Goal: Task Accomplishment & Management: Use online tool/utility

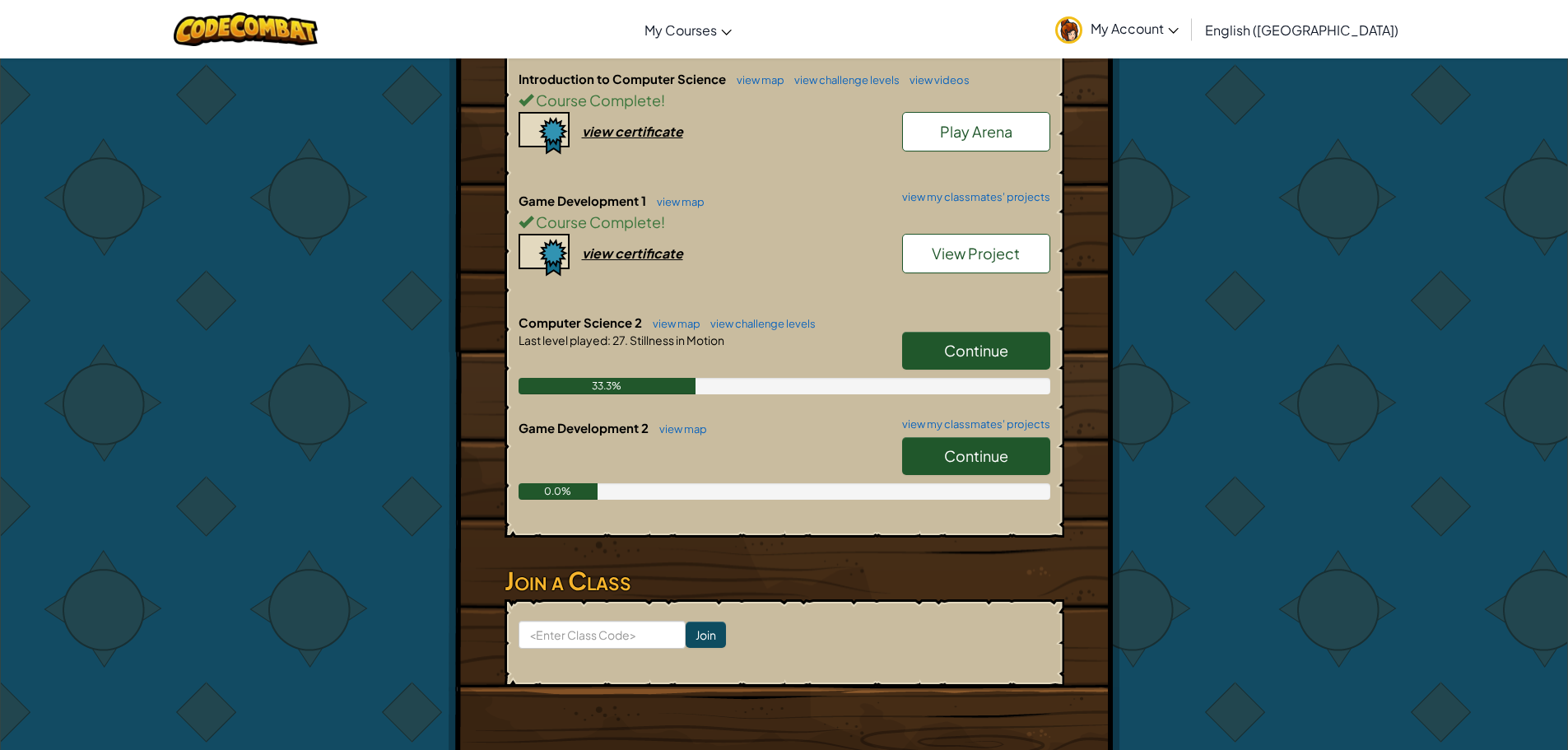
scroll to position [412, 0]
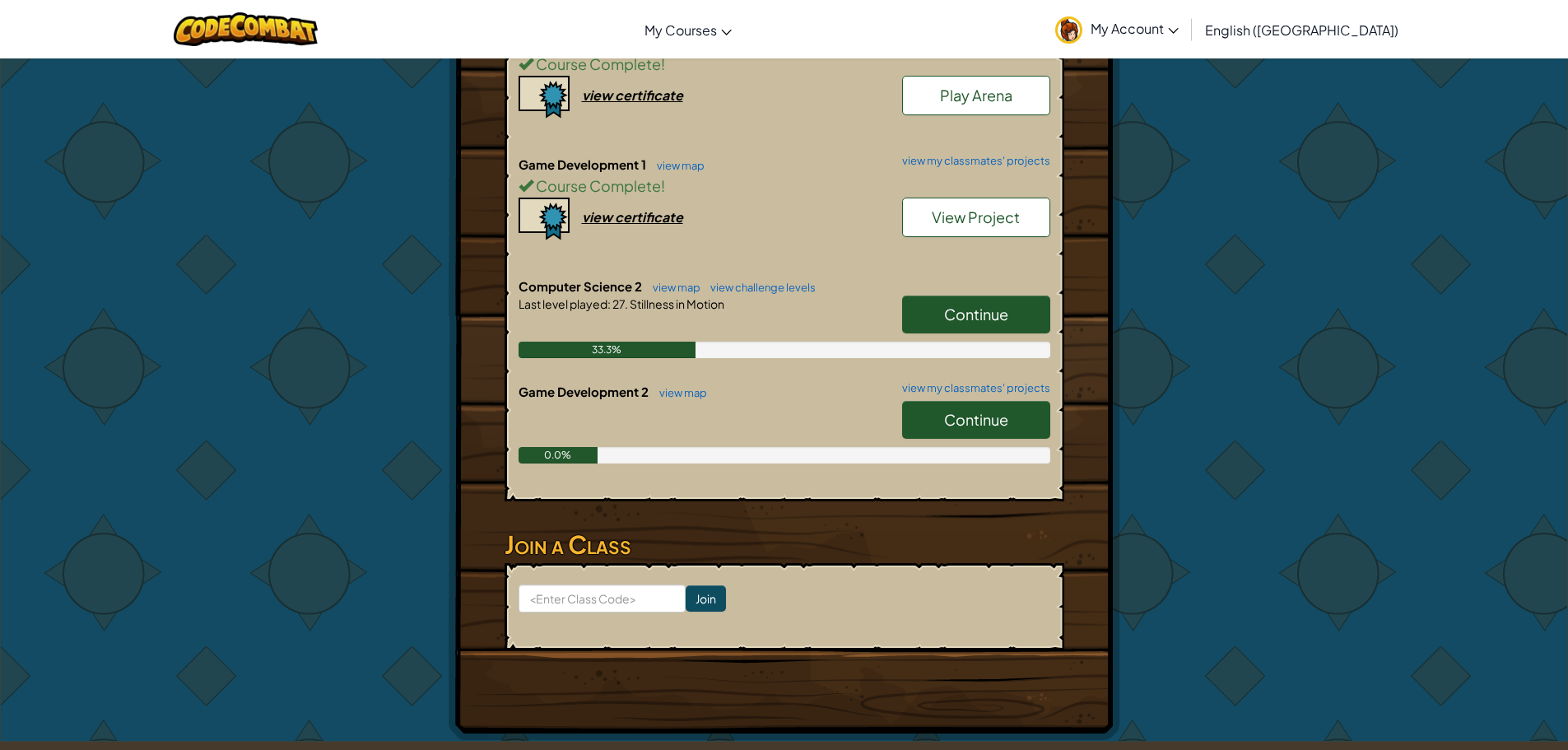
click at [976, 426] on span "Continue" at bounding box center [975, 420] width 64 height 19
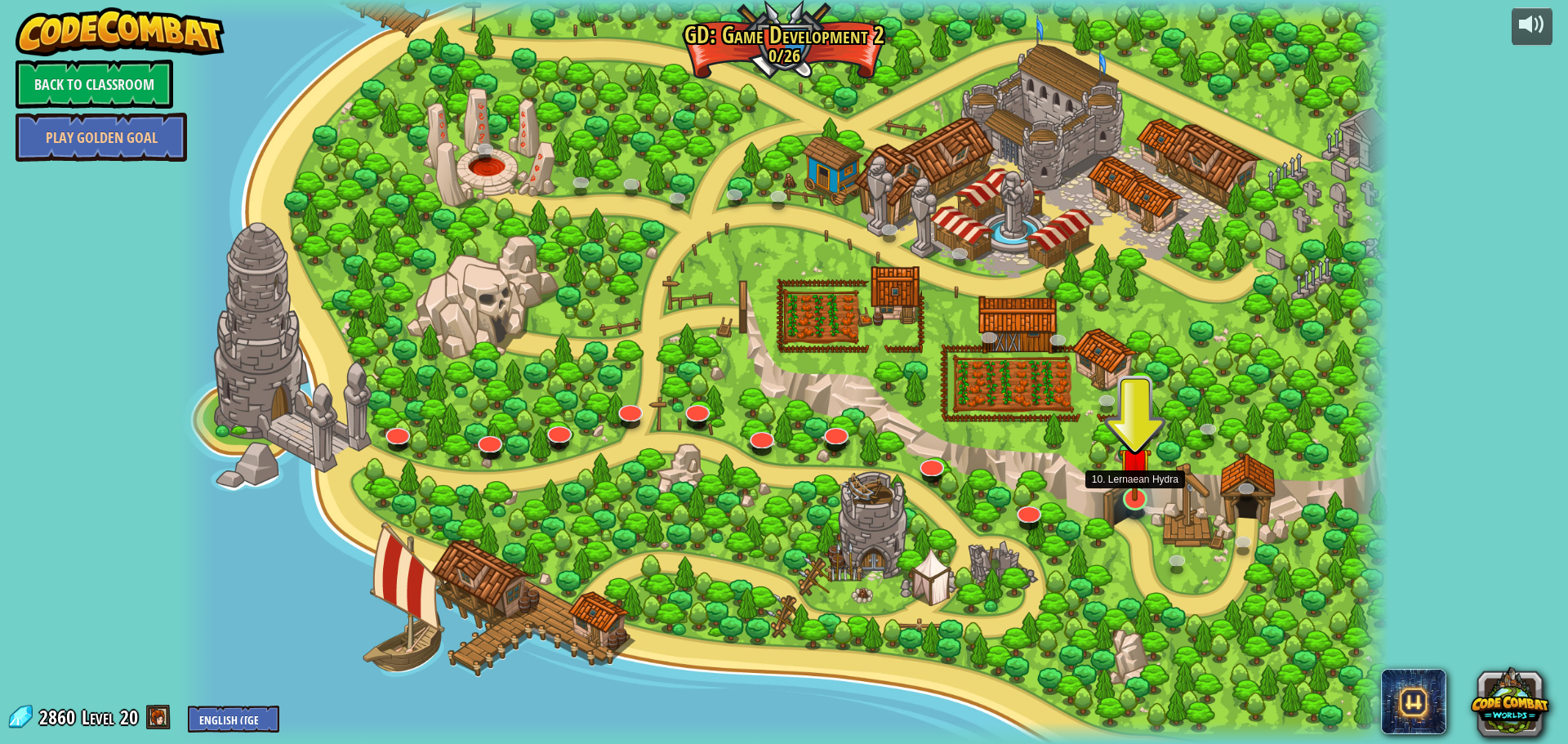
click at [1131, 498] on img at bounding box center [1135, 465] width 33 height 76
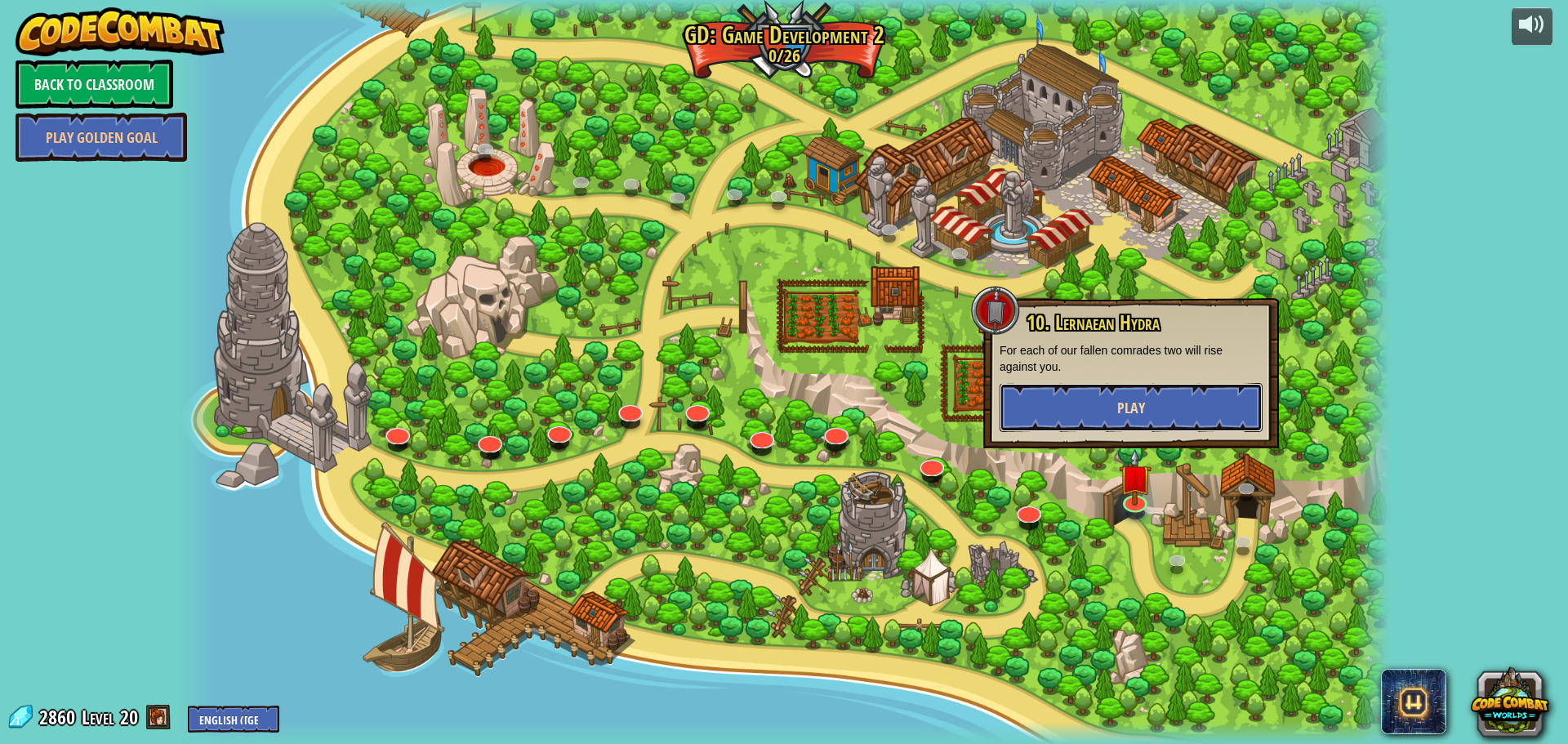
click at [1125, 409] on span "Play" at bounding box center [1130, 408] width 27 height 21
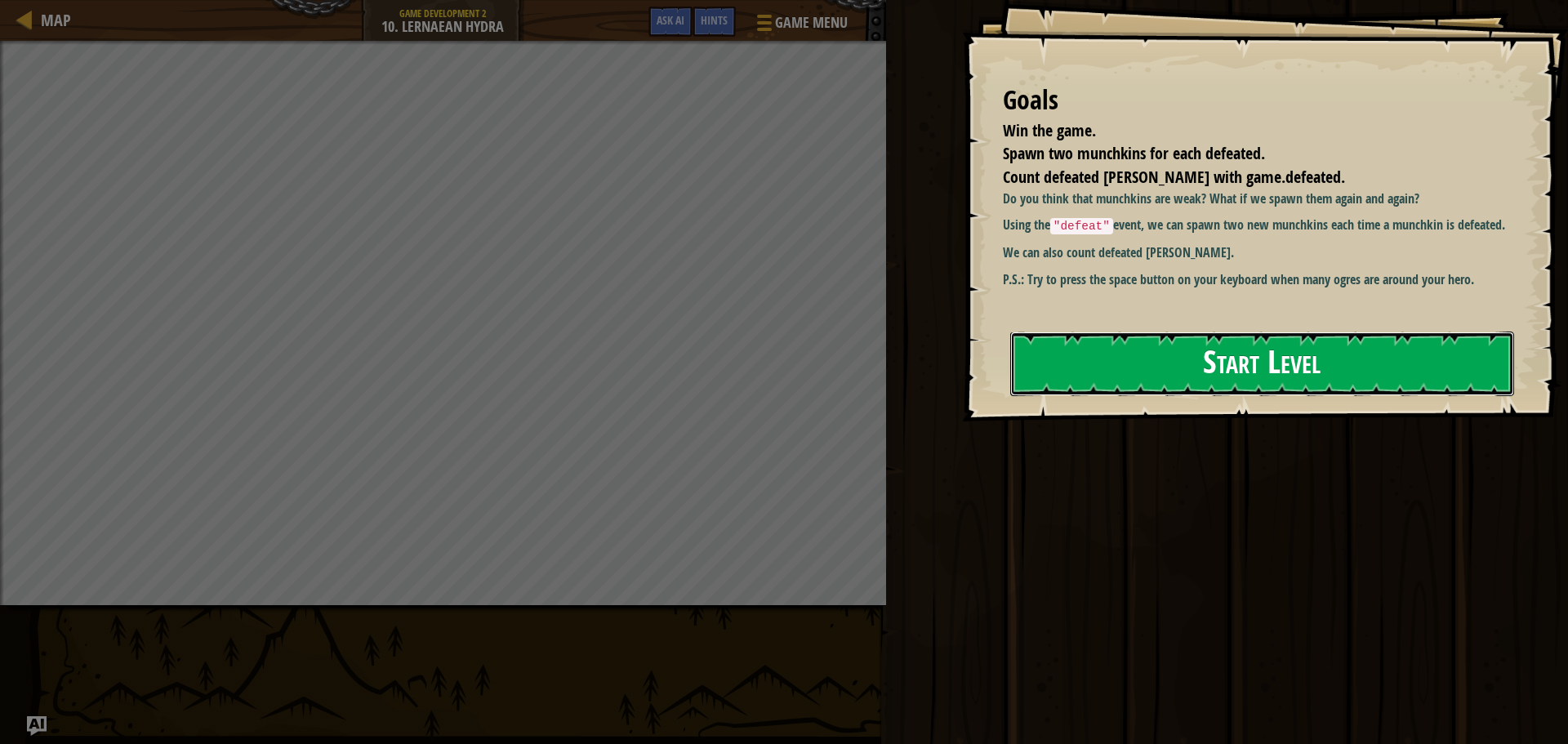
click at [1169, 354] on button "Start Level" at bounding box center [1262, 364] width 504 height 64
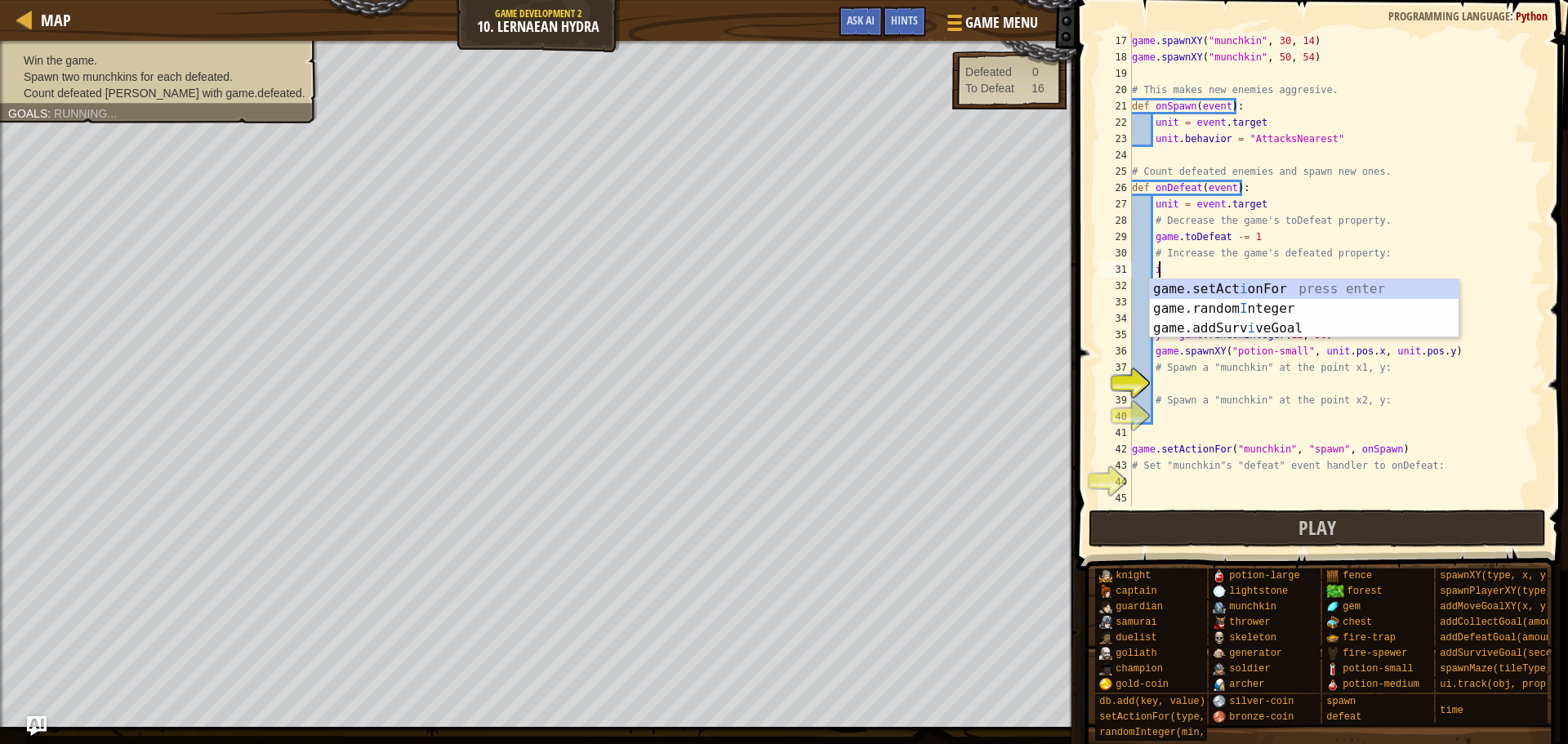
scroll to position [8, 2]
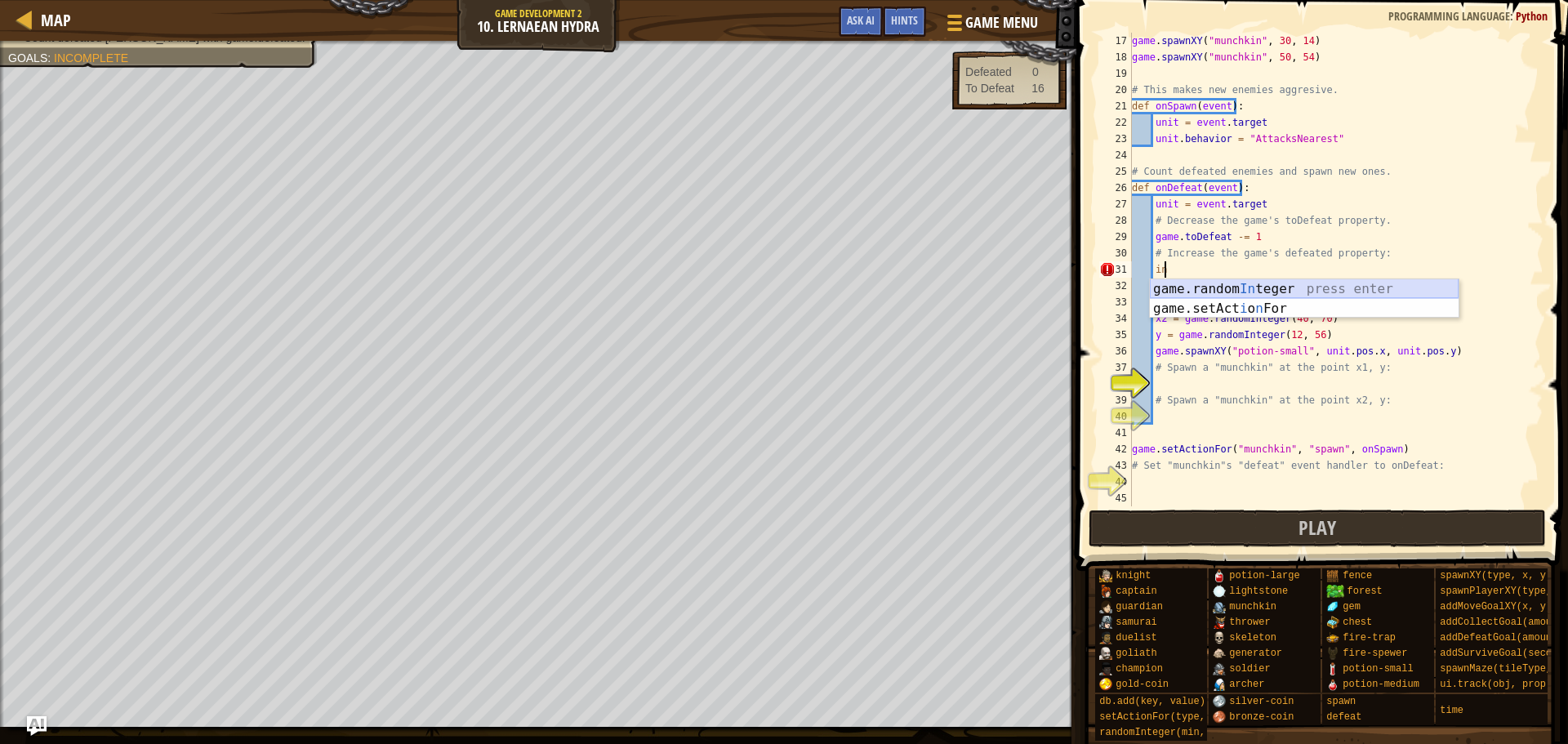
type textarea "i"
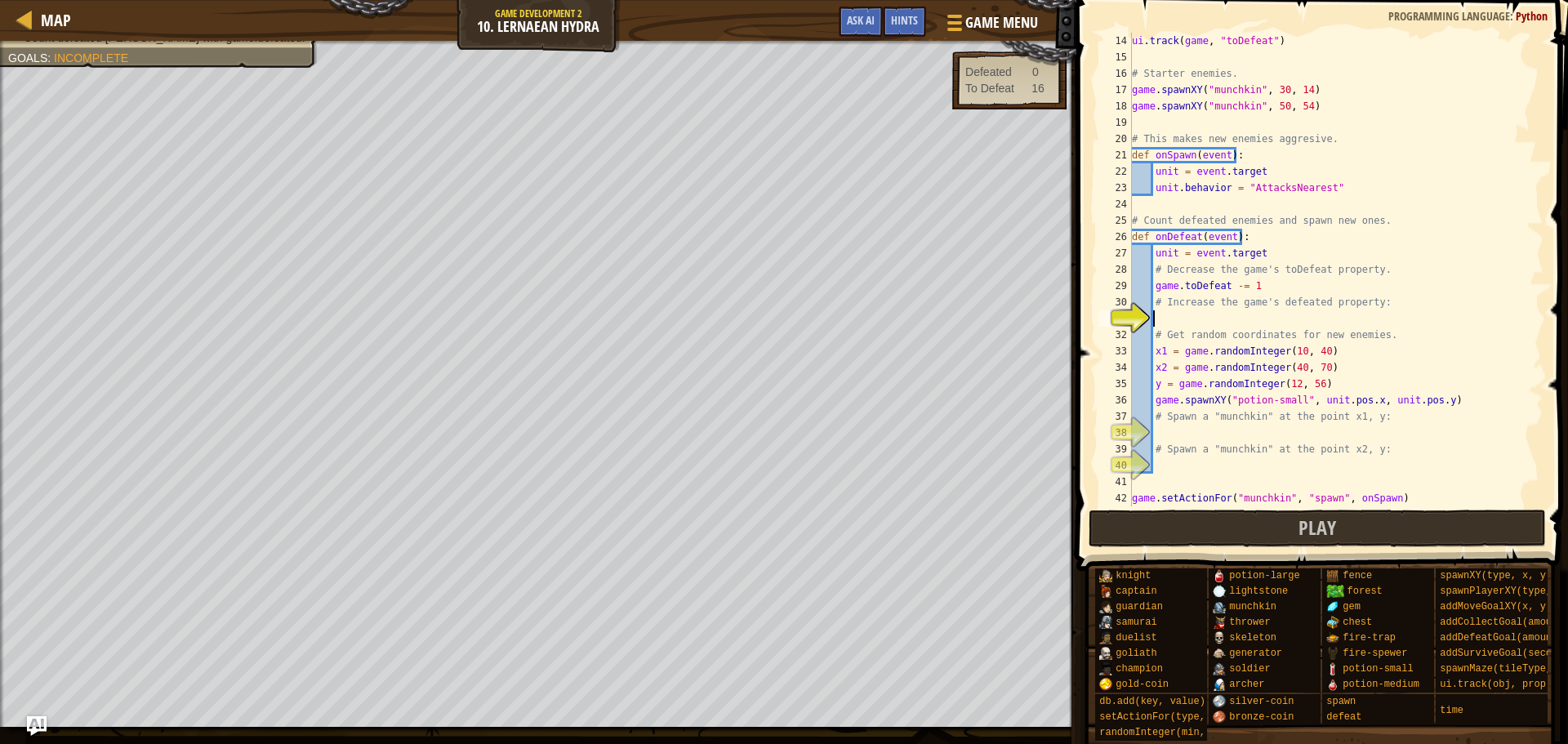
scroll to position [163, 0]
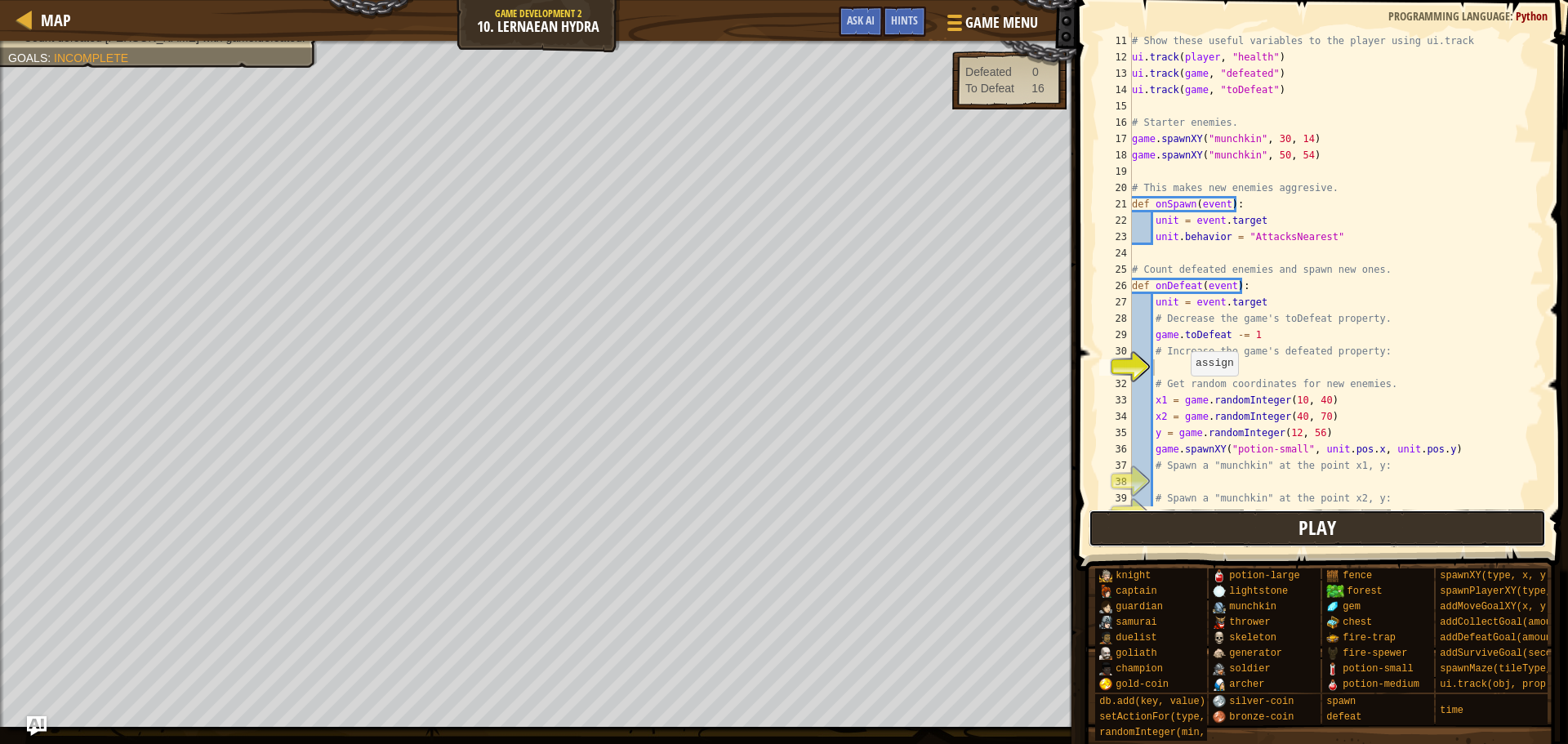
click at [1184, 533] on button "Play" at bounding box center [1317, 529] width 458 height 38
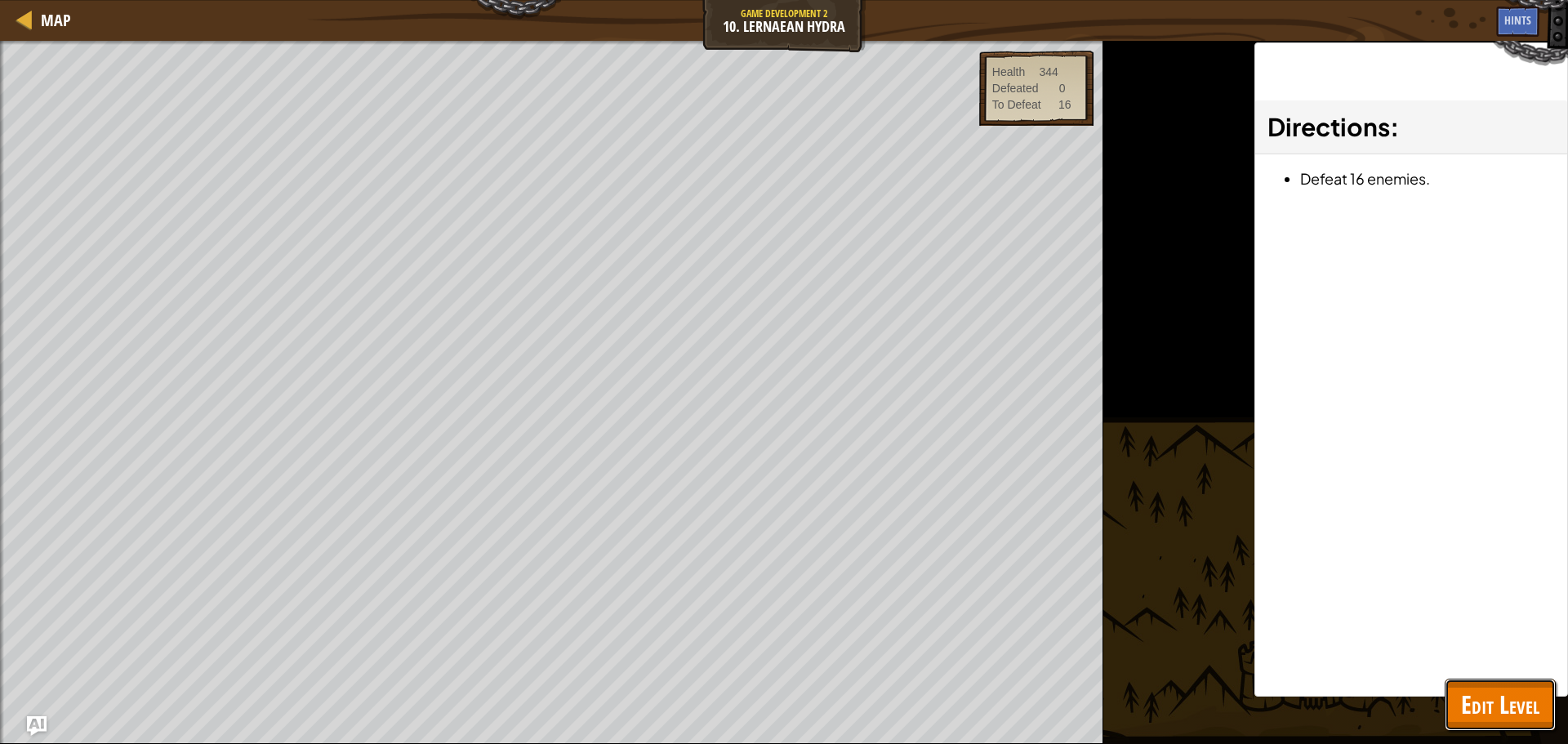
click at [1515, 715] on span "Edit Level" at bounding box center [1500, 703] width 78 height 33
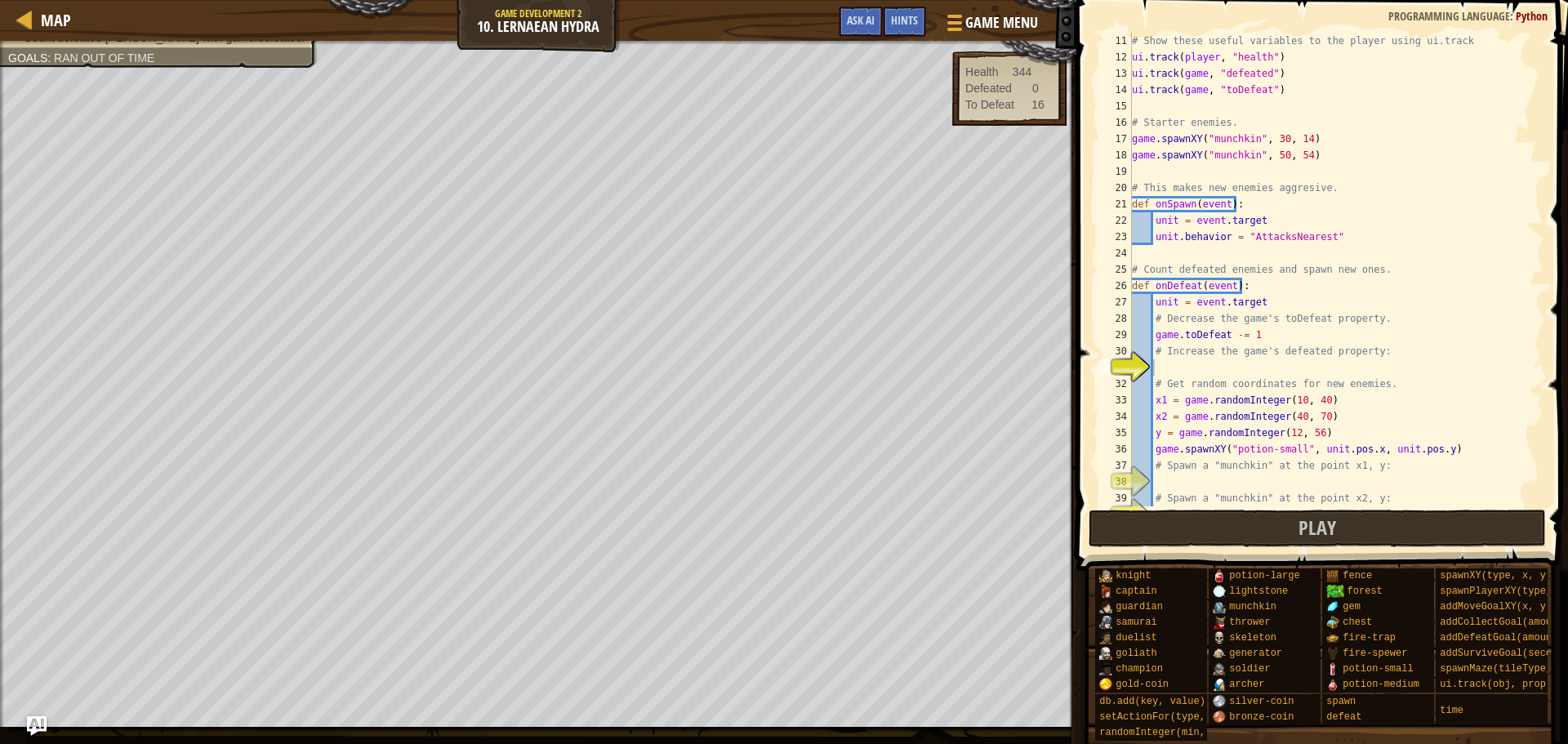
click at [1183, 364] on div "# Show these useful variables to the player using ui.track ui . track ( player …" at bounding box center [1330, 286] width 403 height 506
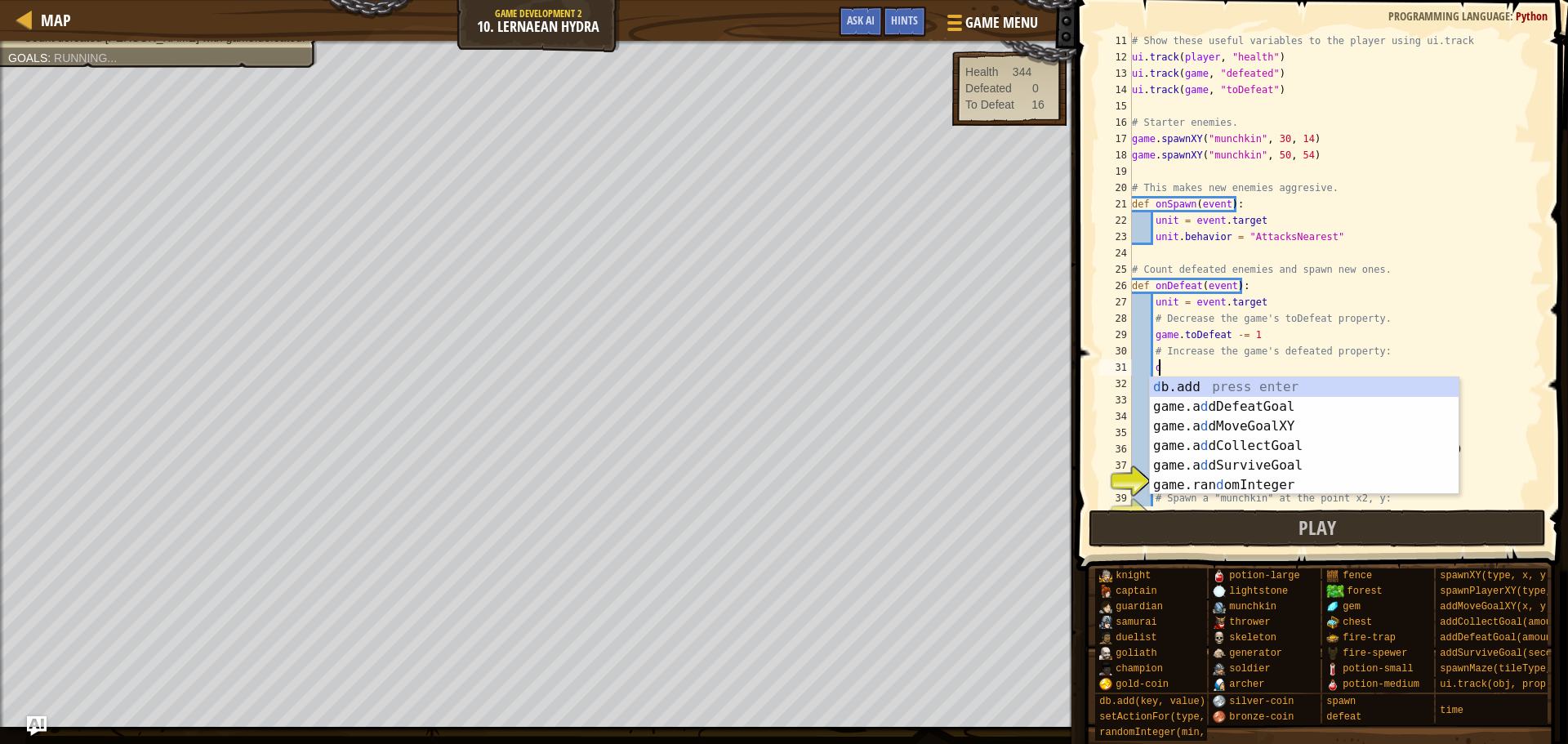
type textarea "de"
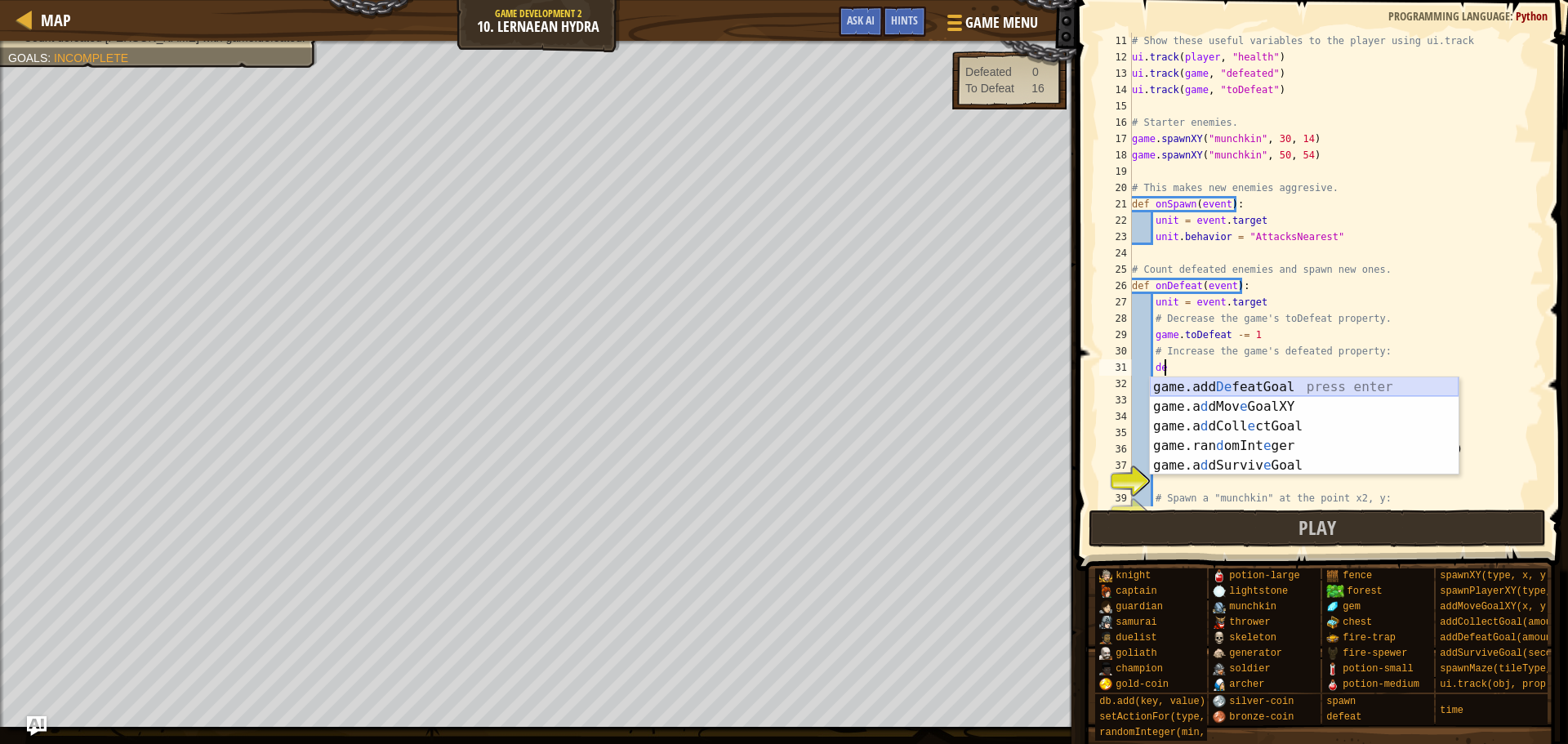
click at [1211, 381] on div "game.add De featGoal press enter game.a d dMov e GoalXY press enter game.a d dC…" at bounding box center [1304, 446] width 309 height 137
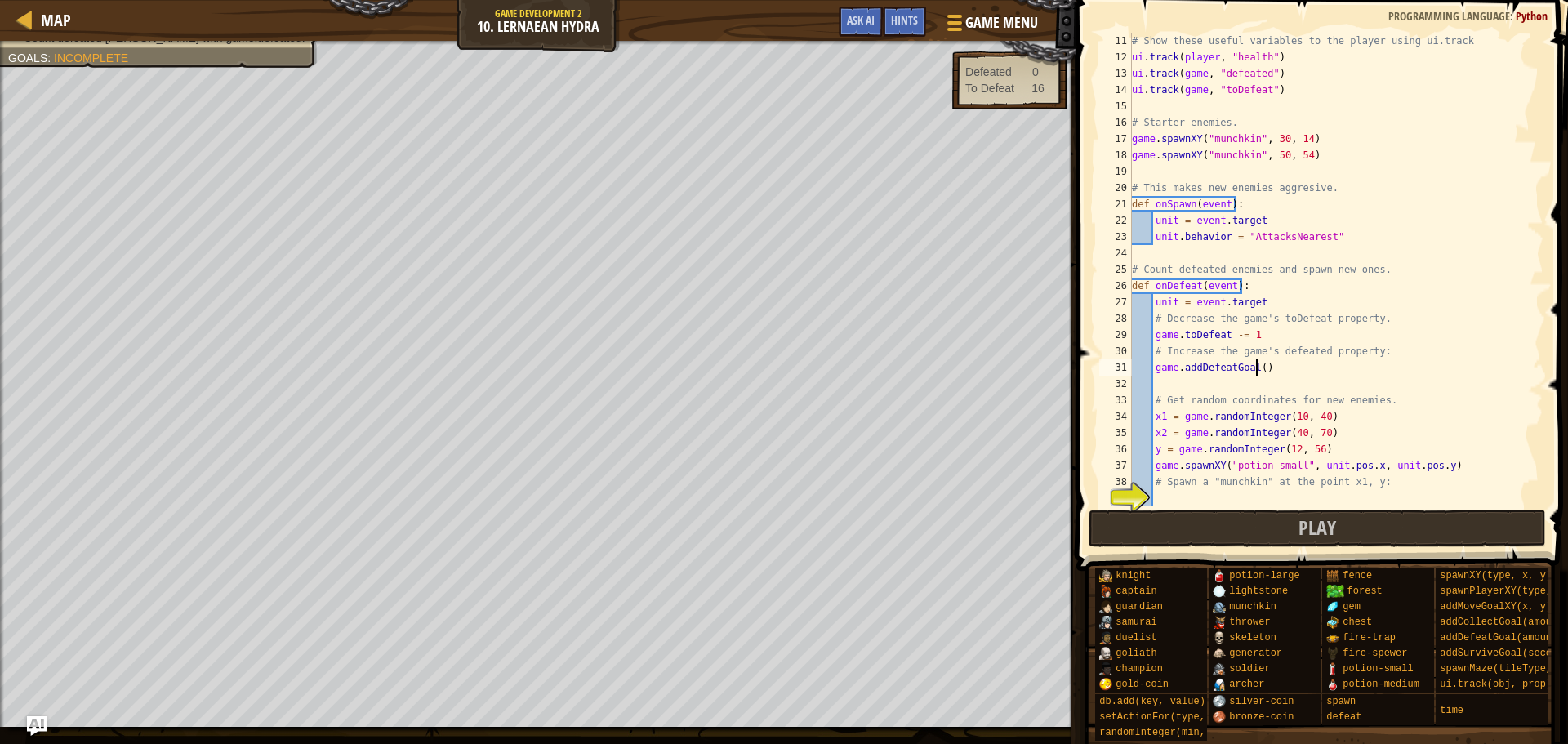
click at [1256, 369] on div "# Show these useful variables to the player using ui.track ui . track ( player …" at bounding box center [1330, 286] width 403 height 506
type textarea "game.addDefeatGoal(16)"
click at [1238, 526] on button "Play" at bounding box center [1317, 529] width 458 height 38
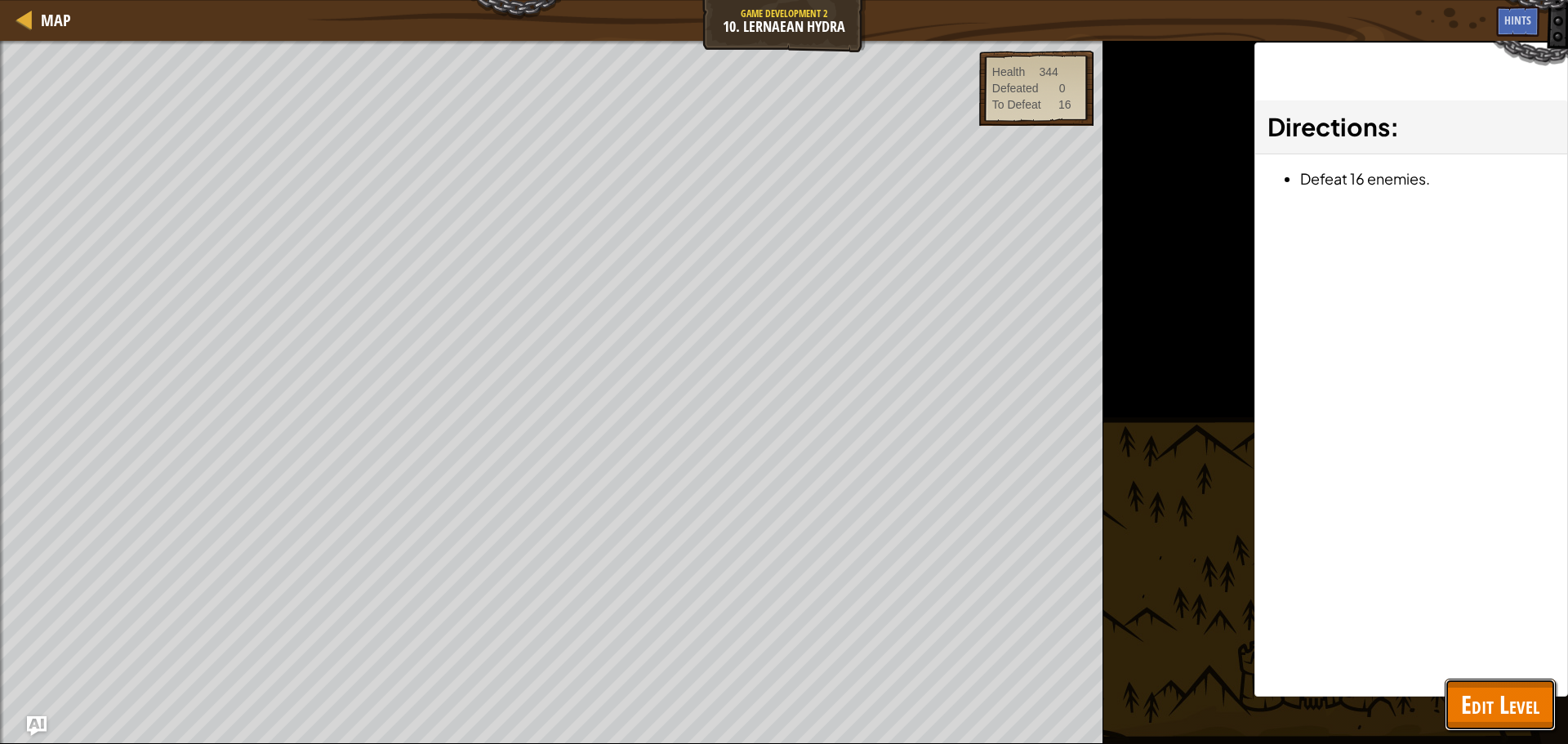
click at [1496, 705] on span "Edit Level" at bounding box center [1500, 703] width 78 height 33
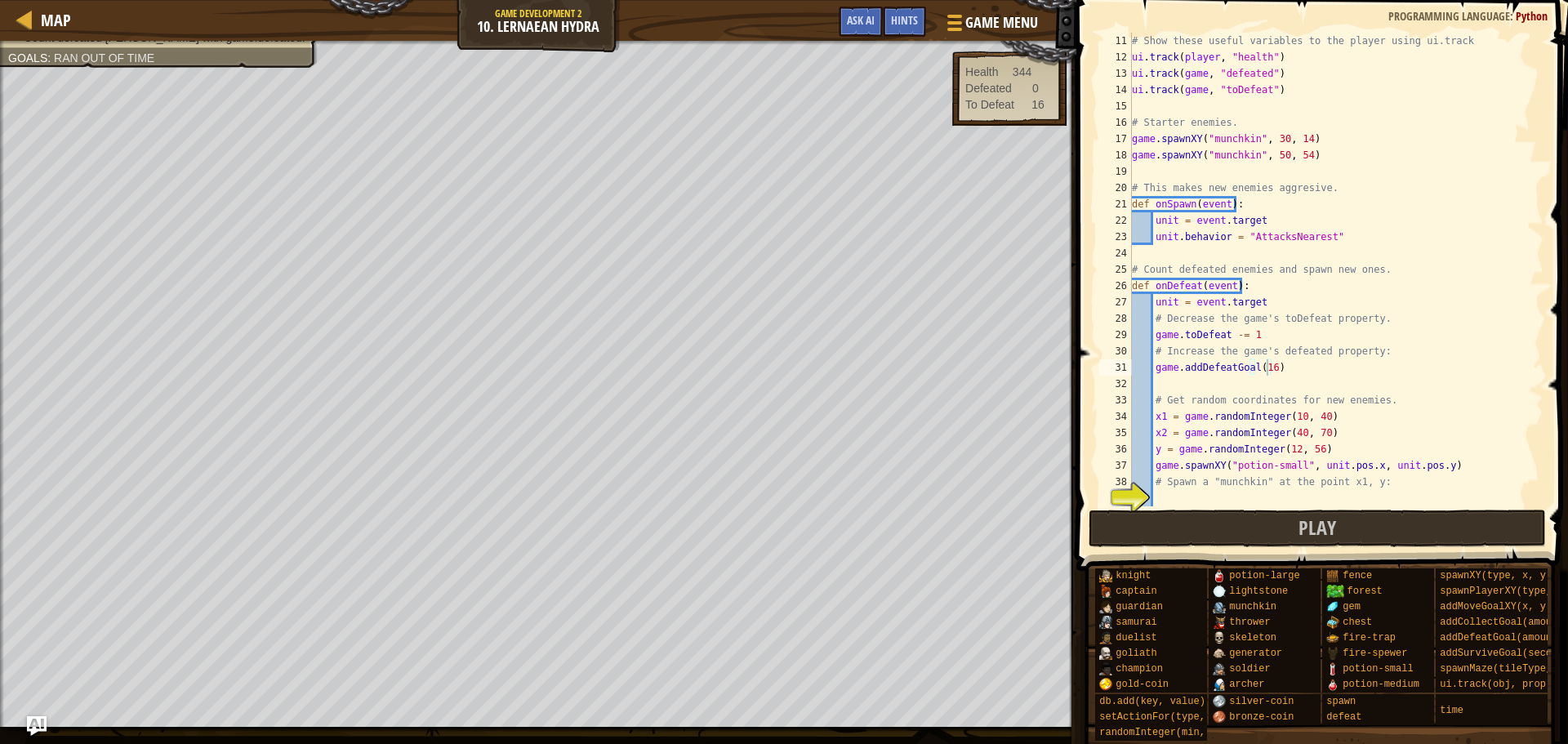
scroll to position [8, 1]
click at [1189, 385] on div "# Show these useful variables to the player using ui.track ui . track ( player …" at bounding box center [1330, 286] width 403 height 506
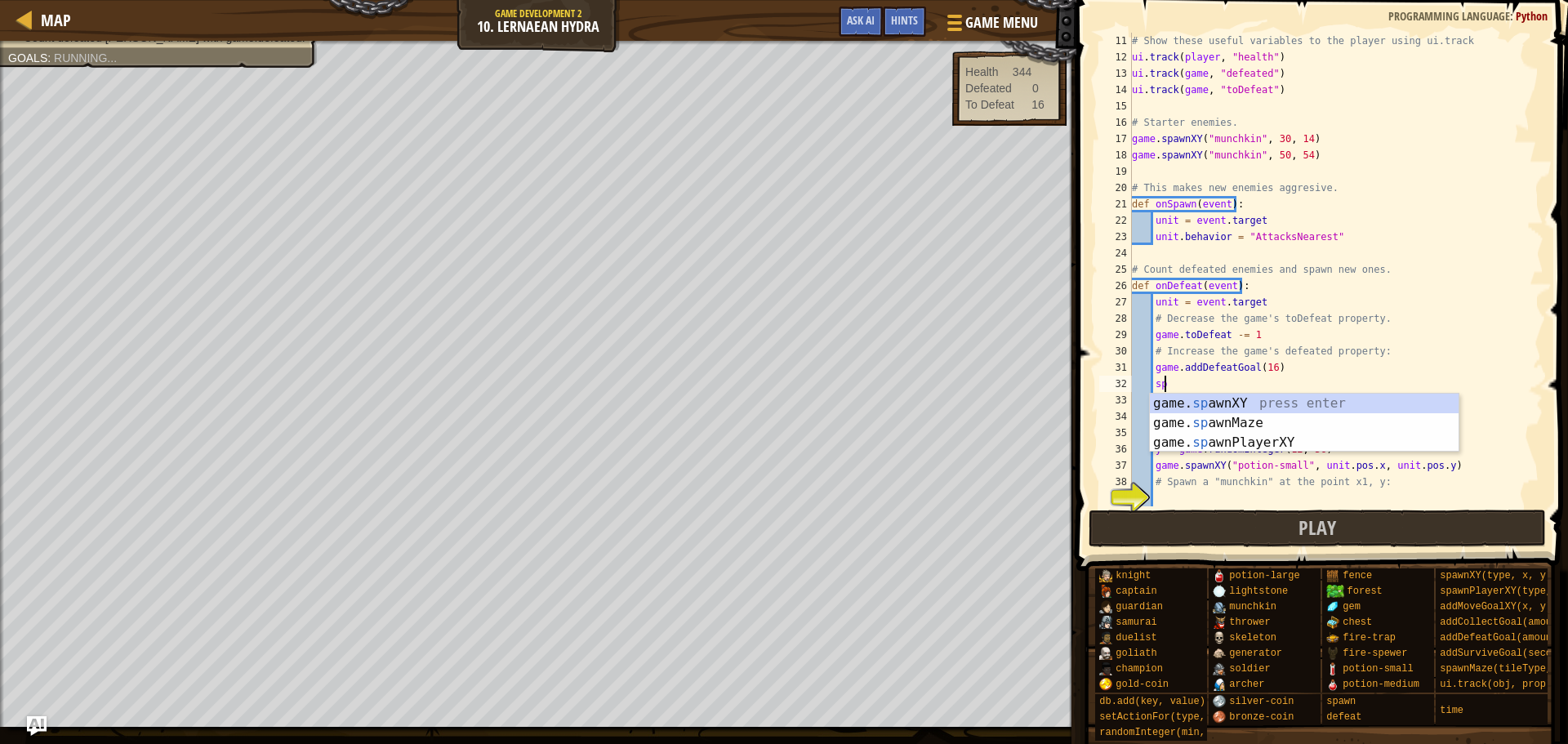
scroll to position [8, 2]
click at [1189, 403] on div "game. spa wnXY press enter game. spa wnMaze press enter game. spa wnPlayerXY pr…" at bounding box center [1304, 443] width 309 height 98
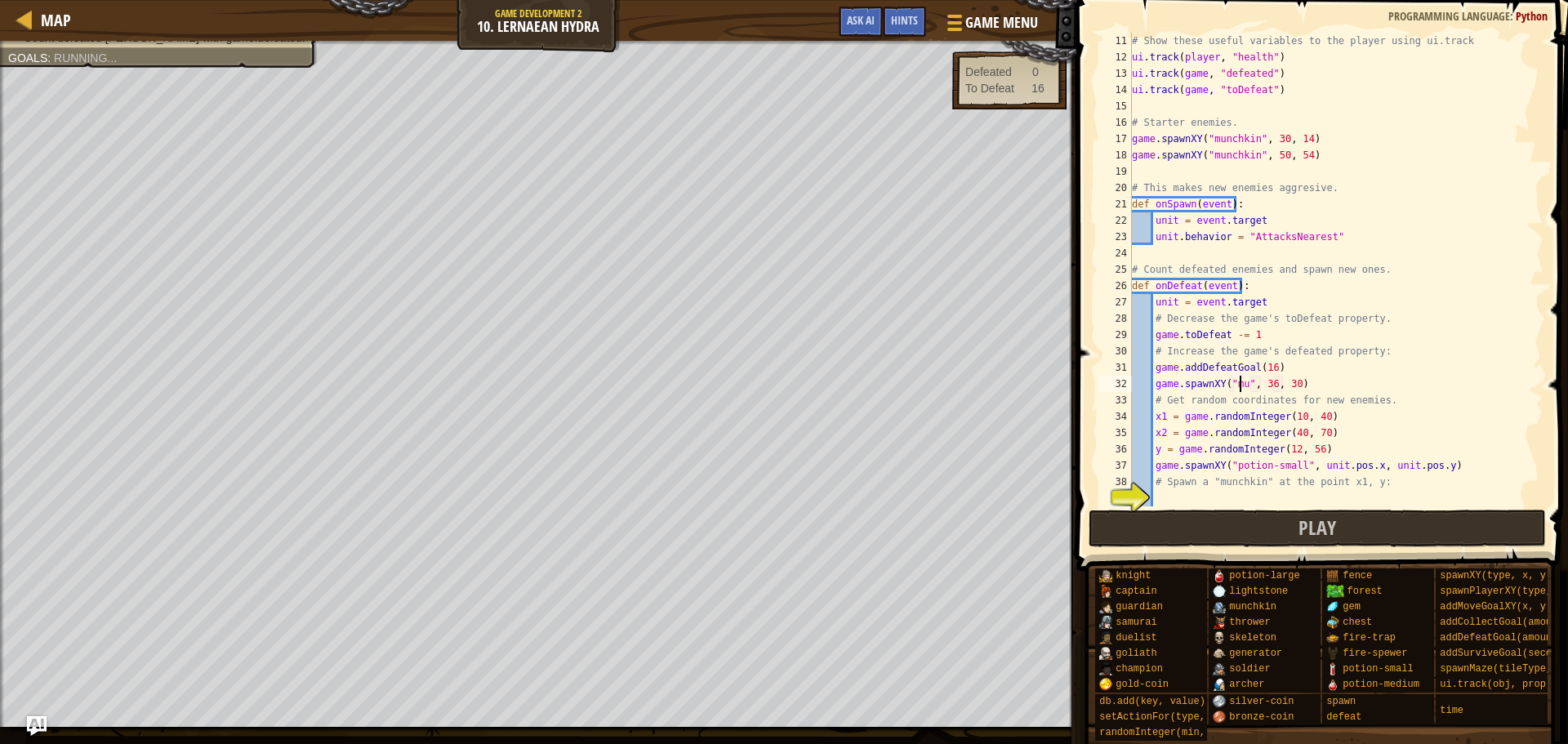
scroll to position [8, 9]
type textarea "game.spawnXY("munchkin", 36, 30)"
click at [1329, 382] on div "# Show these useful variables to the player using ui.track ui . track ( player …" at bounding box center [1330, 286] width 403 height 506
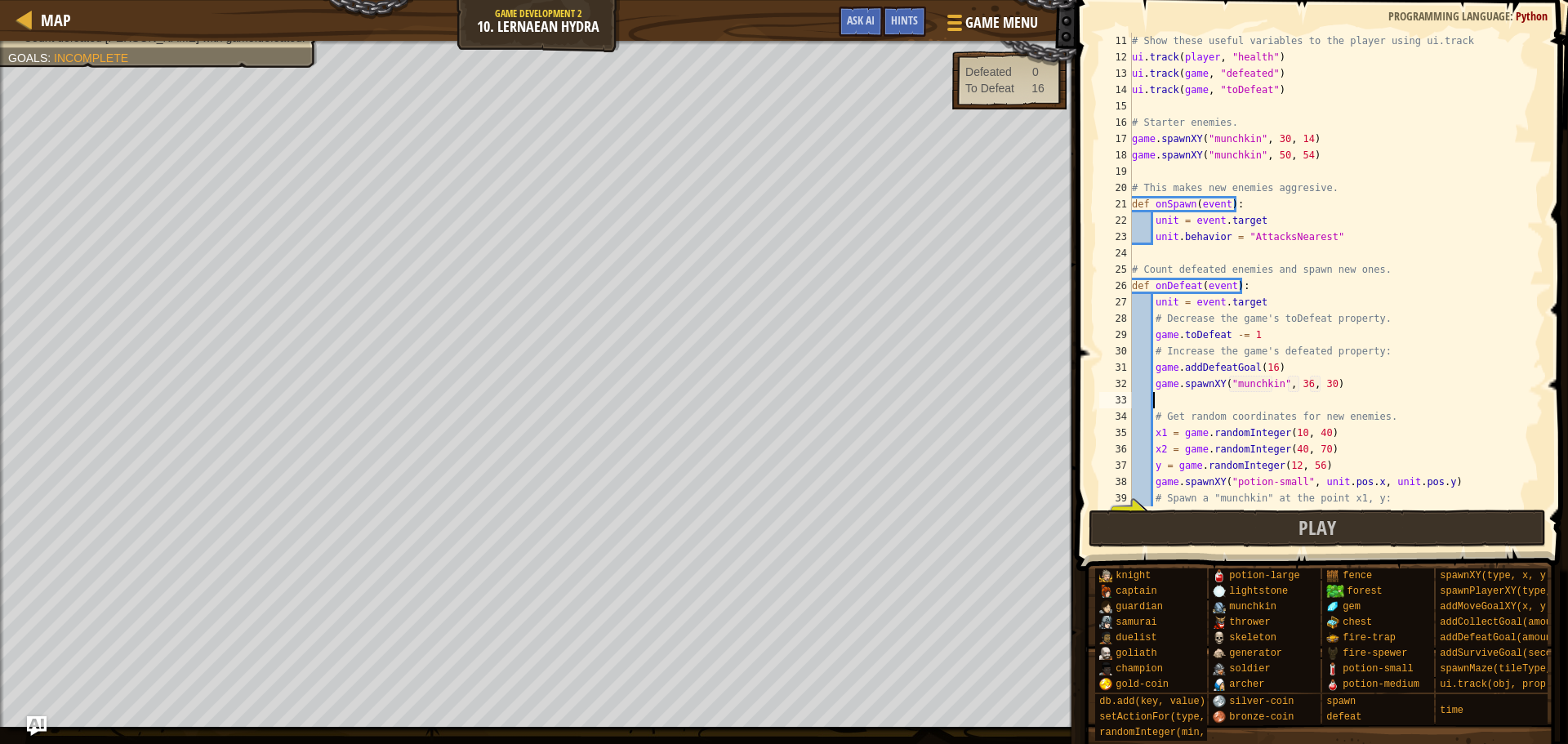
click at [1189, 389] on div "# Show these useful variables to the player using ui.track ui . track ( player …" at bounding box center [1330, 286] width 403 height 506
type textarea "game.spawnXY("munchkin", 36, 30)"
click at [1195, 399] on div "# Show these useful variables to the player using ui.track ui . track ( player …" at bounding box center [1330, 286] width 403 height 506
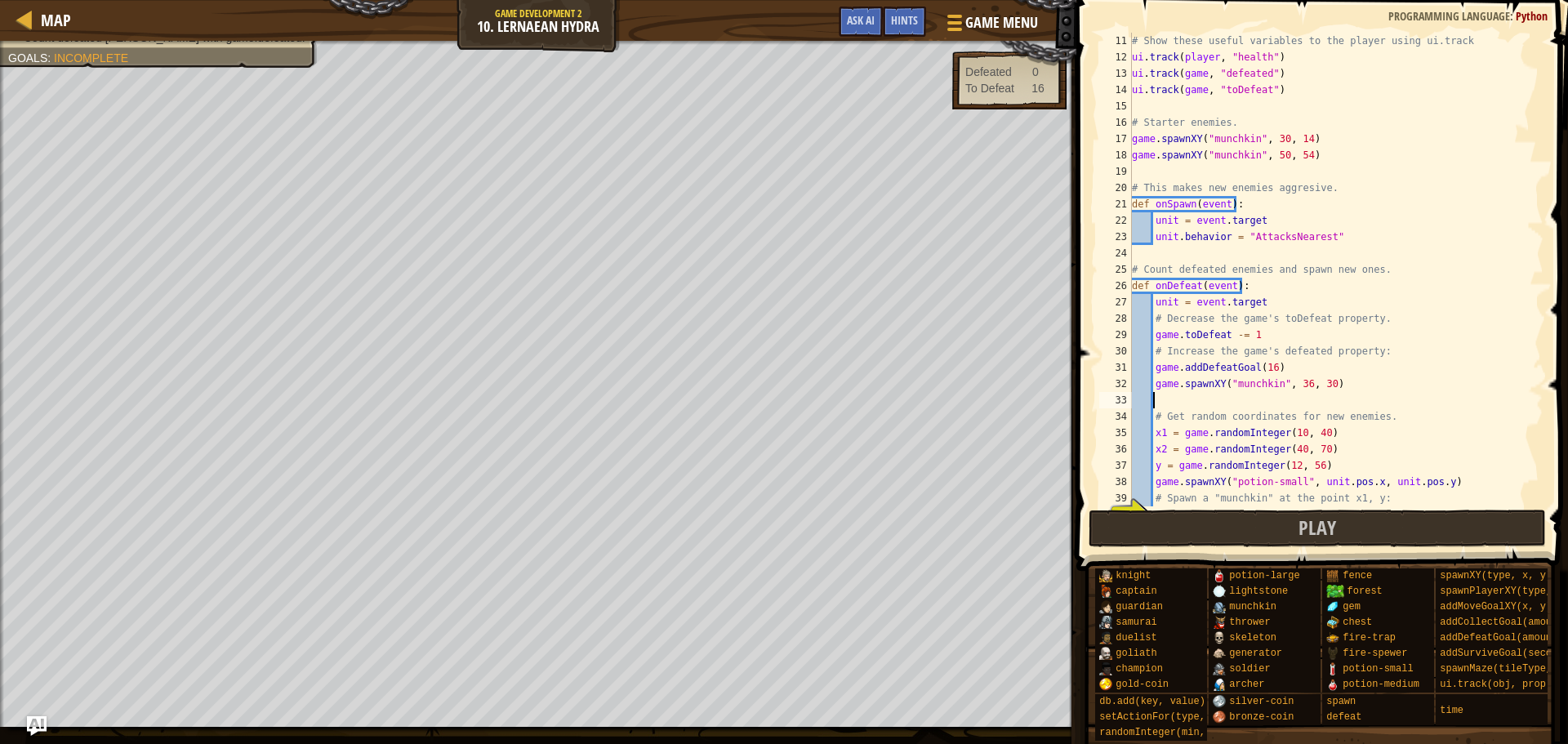
paste textarea
click at [1172, 403] on div "# Show these useful variables to the player using ui.track ui . track ( player …" at bounding box center [1330, 286] width 403 height 506
type textarea "game.spawnXY("munchkin", 36, 30)"
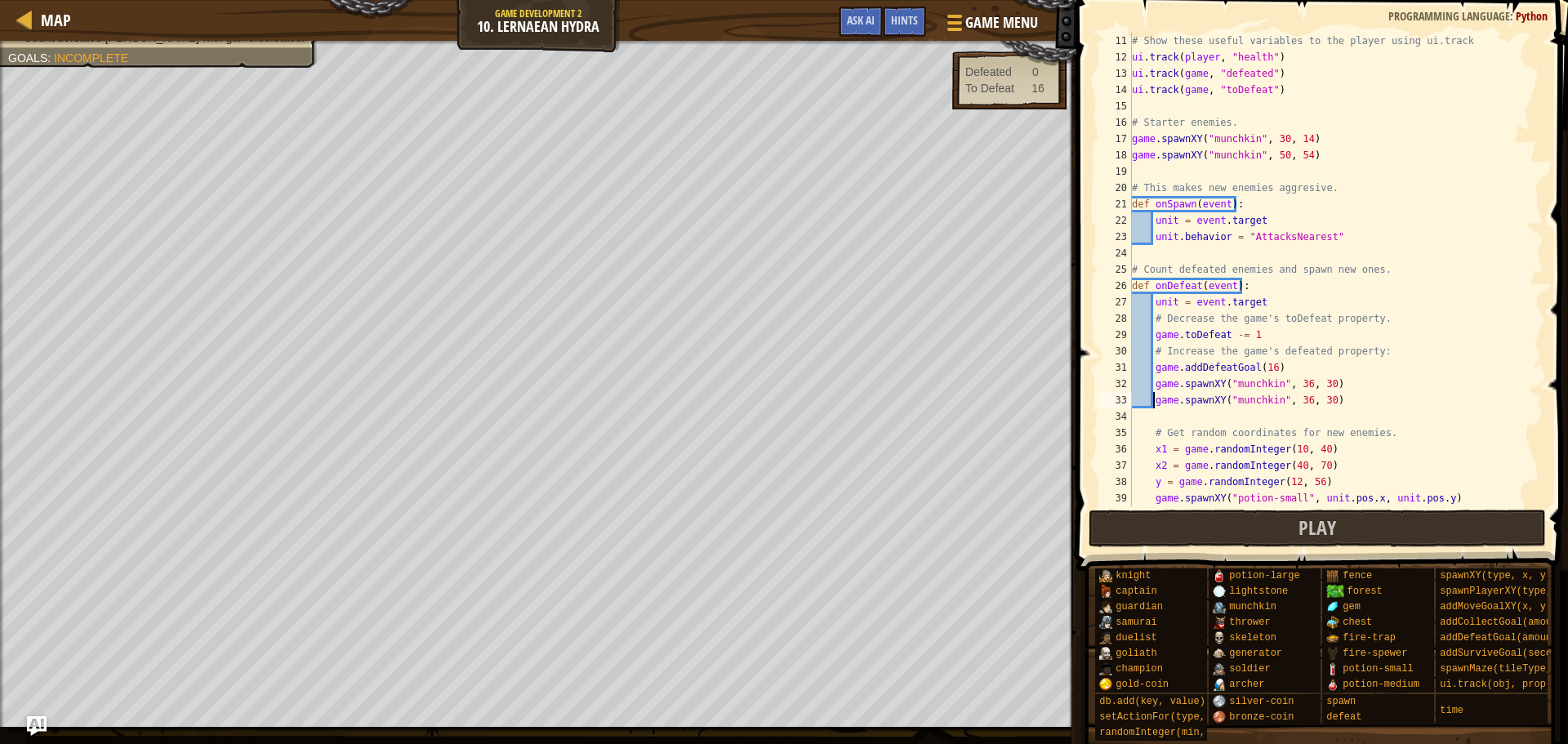
click at [1338, 407] on div "# Show these useful variables to the player using ui.track ui . track ( player …" at bounding box center [1330, 286] width 403 height 506
paste textarea
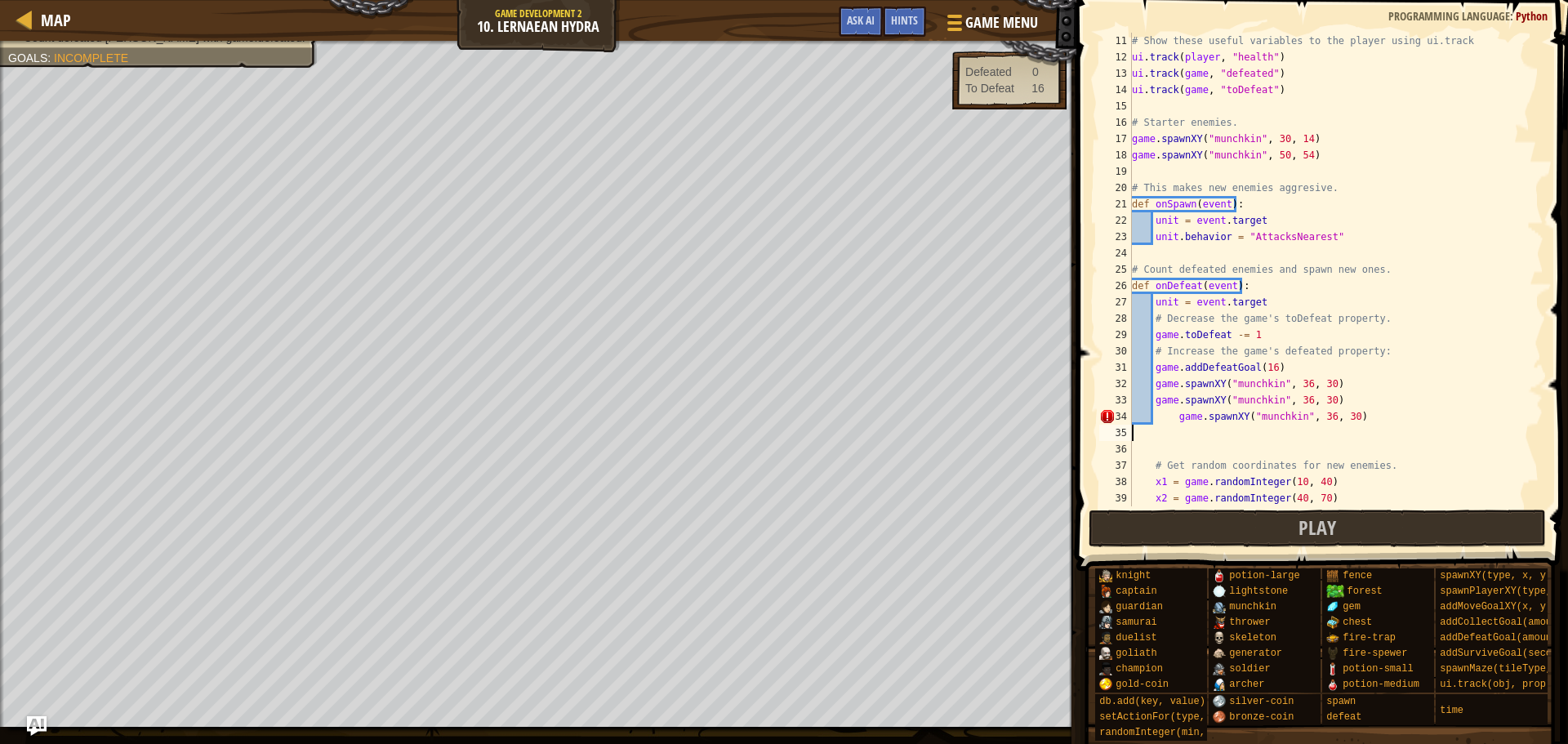
click at [1171, 415] on div "# Show these useful variables to the player using ui.track ui . track ( player …" at bounding box center [1330, 286] width 403 height 506
click at [1174, 415] on div "# Show these useful variables to the player using ui.track ui . track ( player …" at bounding box center [1330, 286] width 403 height 506
type textarea "game.spawnXY("munchkin", 36, 30)"
click at [1206, 524] on button "Play" at bounding box center [1317, 529] width 458 height 38
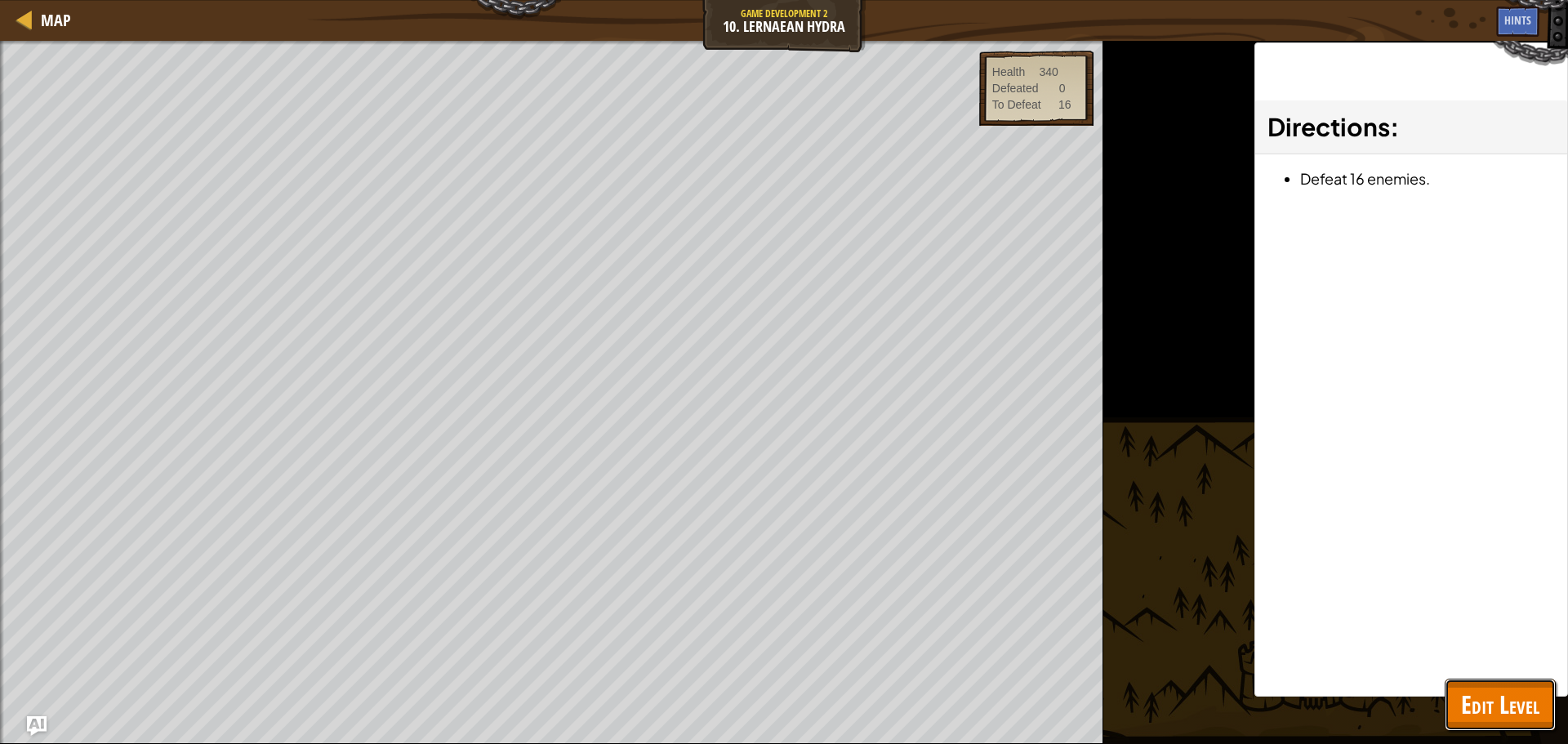
click at [1526, 705] on span "Edit Level" at bounding box center [1500, 703] width 78 height 33
